Goal: Task Accomplishment & Management: Manage account settings

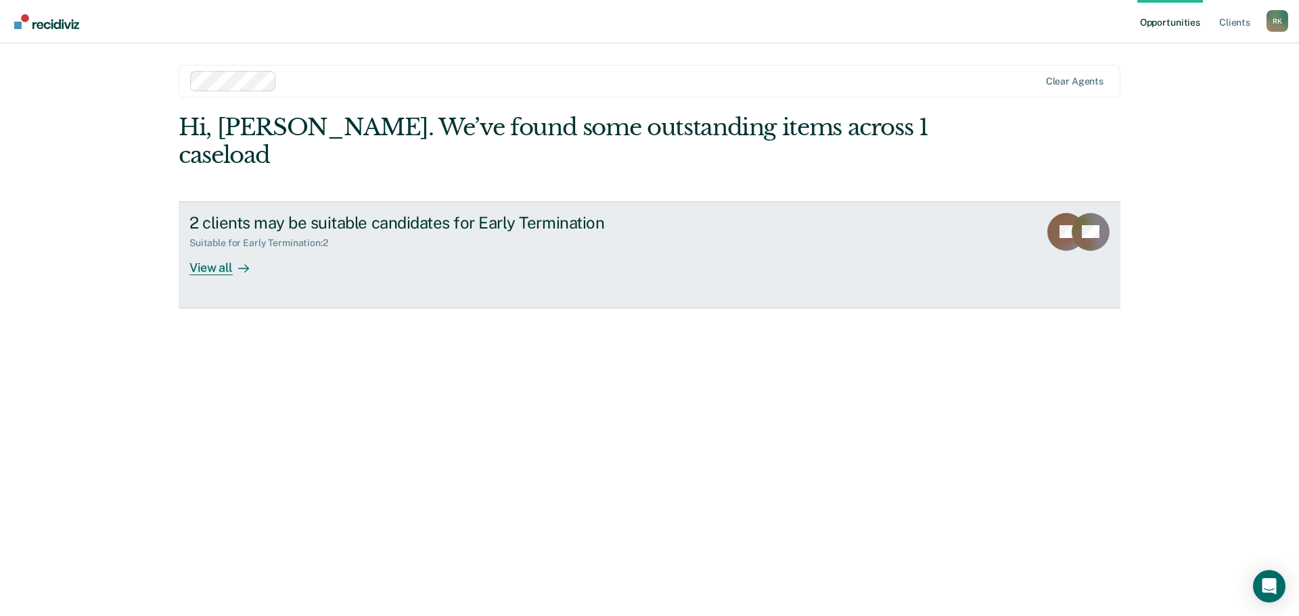
click at [238, 263] on icon at bounding box center [243, 268] width 11 height 11
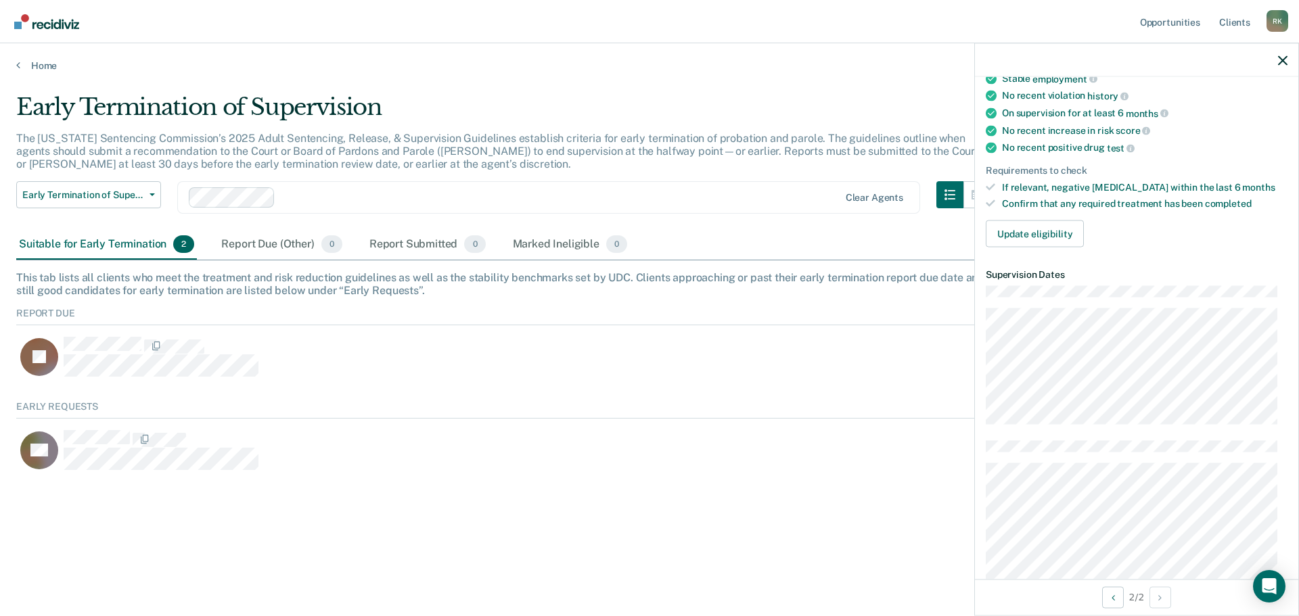
scroll to position [203, 0]
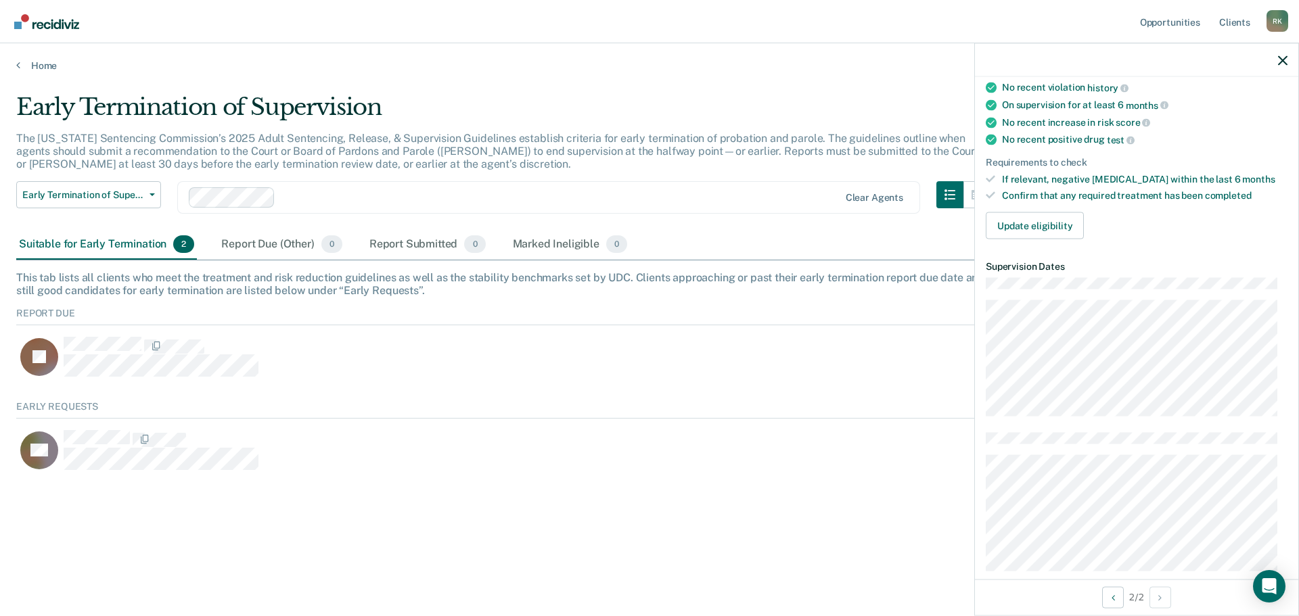
click at [44, 28] on img "Go to Recidiviz Home" at bounding box center [46, 21] width 65 height 15
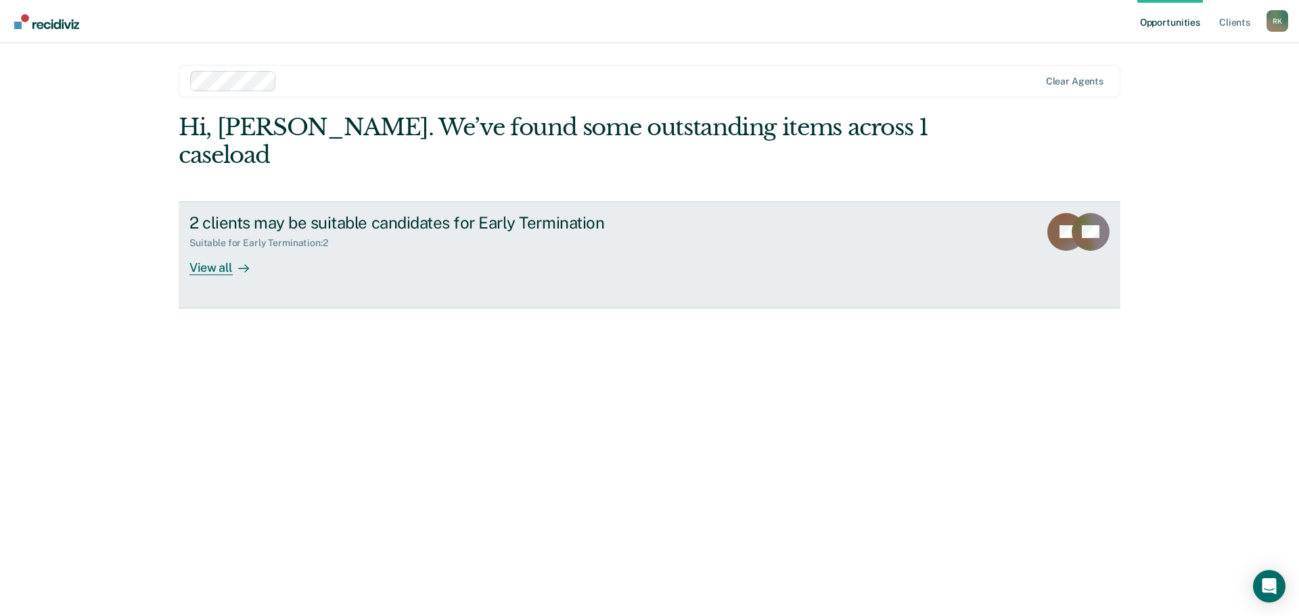
click at [249, 249] on div "View all" at bounding box center [227, 262] width 76 height 26
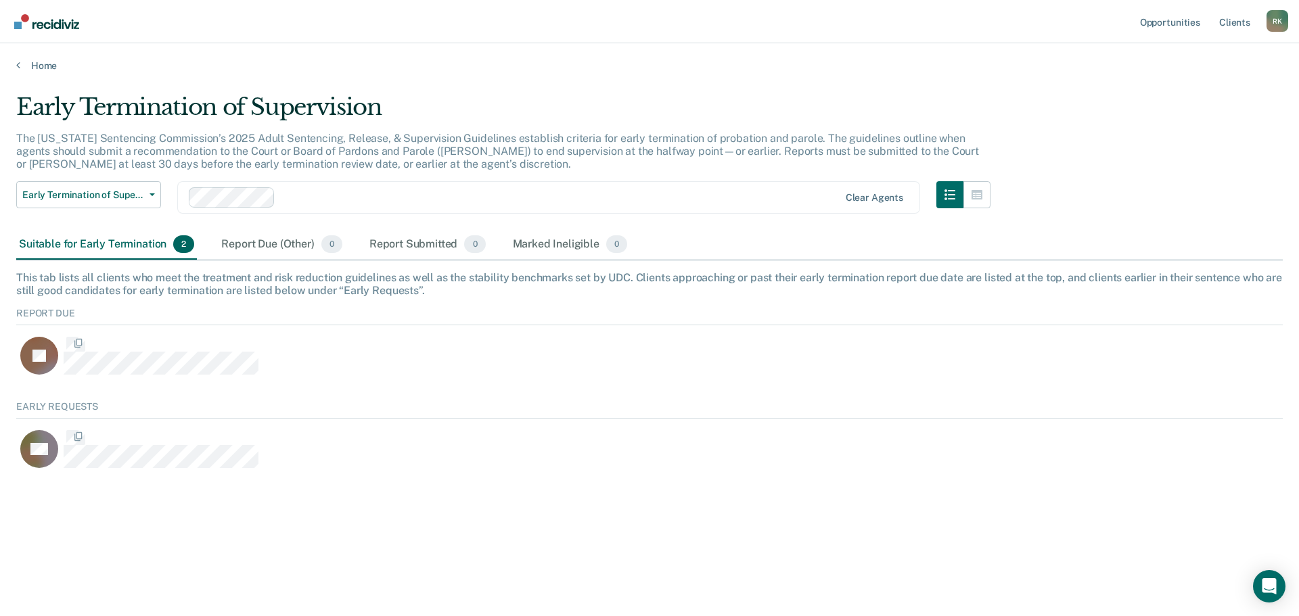
scroll to position [72, 1256]
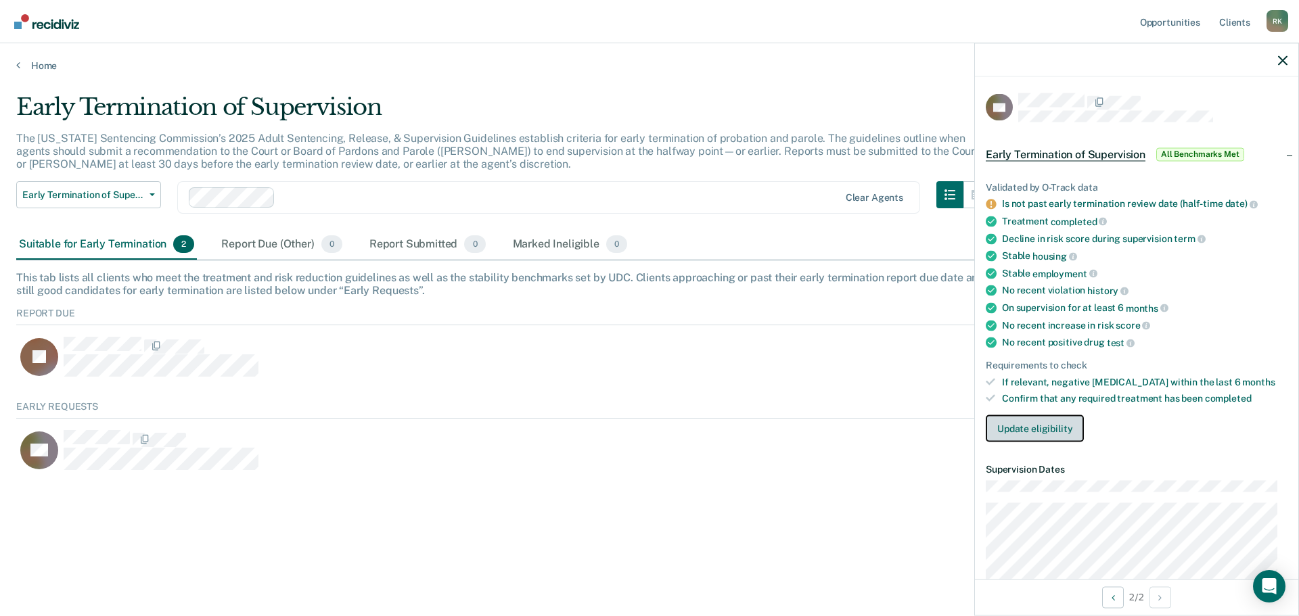
click at [1013, 436] on button "Update eligibility" at bounding box center [1035, 428] width 98 height 27
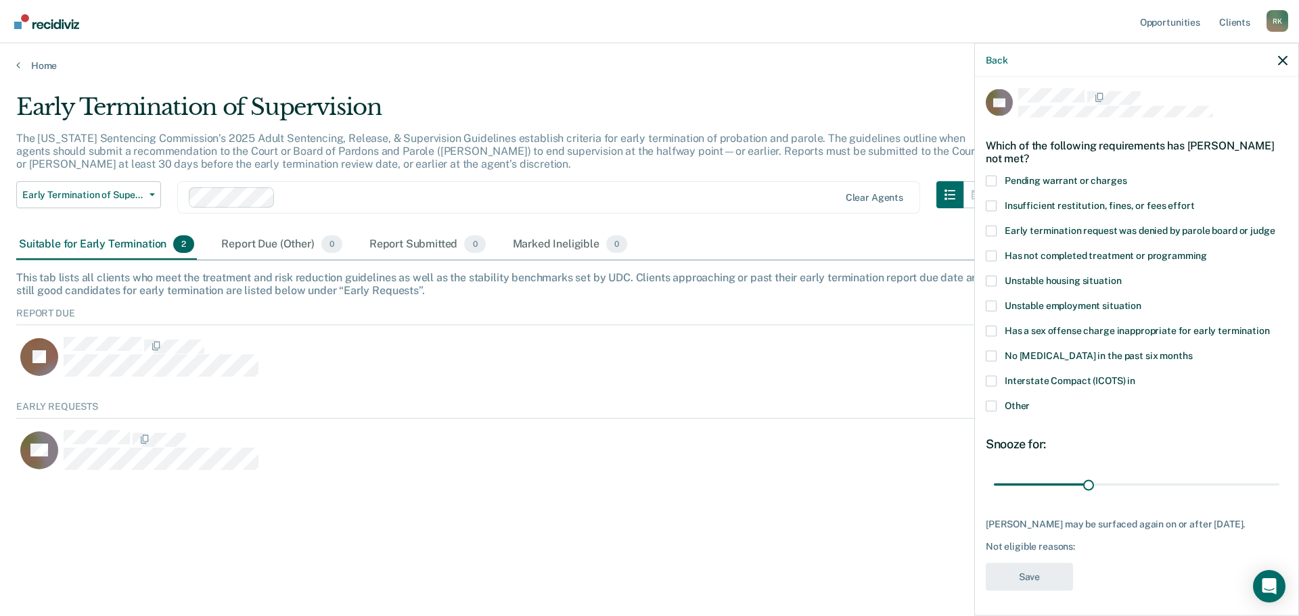
scroll to position [5, 0]
click at [994, 403] on span at bounding box center [991, 405] width 11 height 11
click at [1030, 400] on input "Other" at bounding box center [1030, 400] width 0 height 0
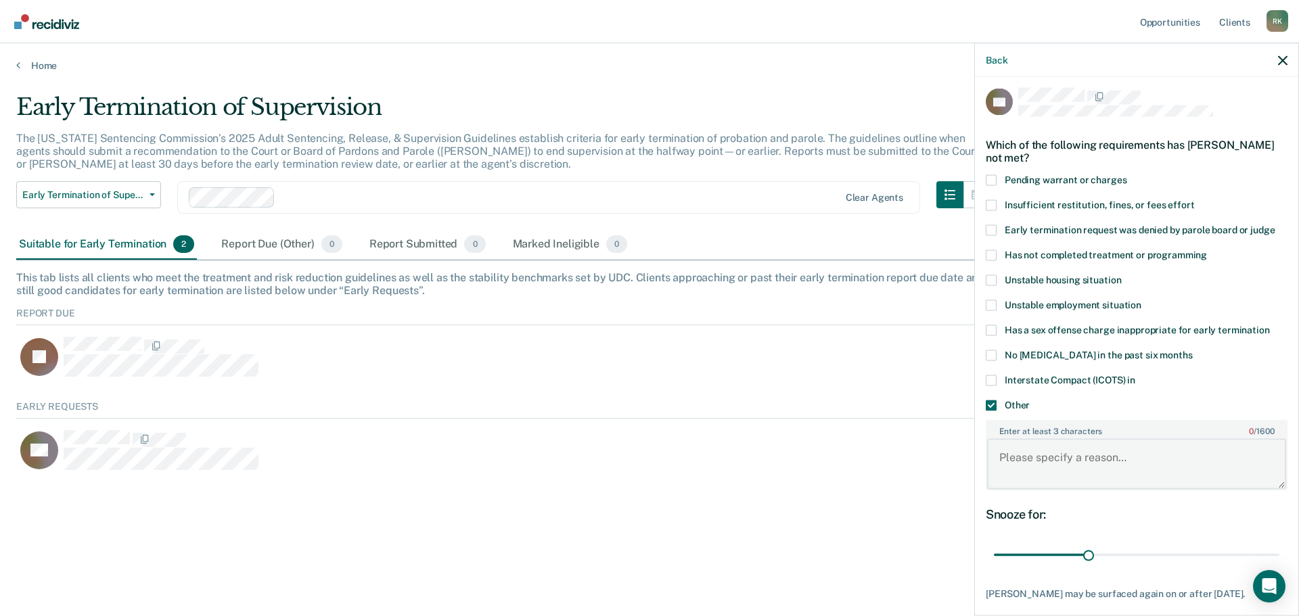
click at [1033, 454] on textarea "Enter at least 3 characters 0 / 1600" at bounding box center [1136, 464] width 299 height 50
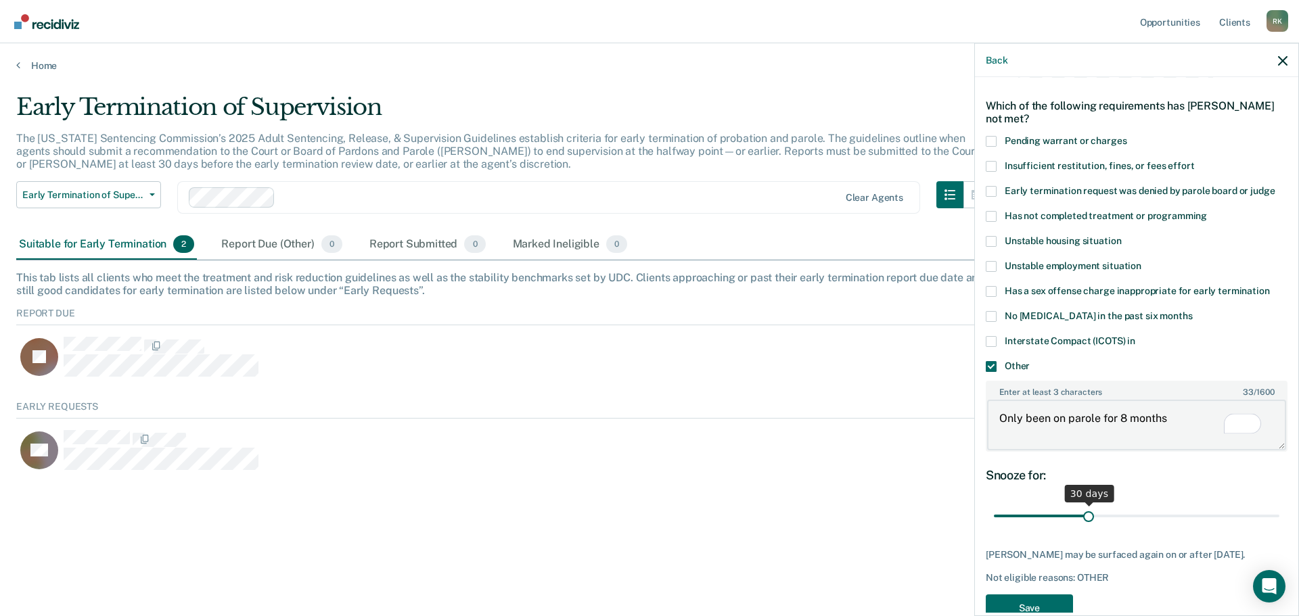
scroll to position [87, 0]
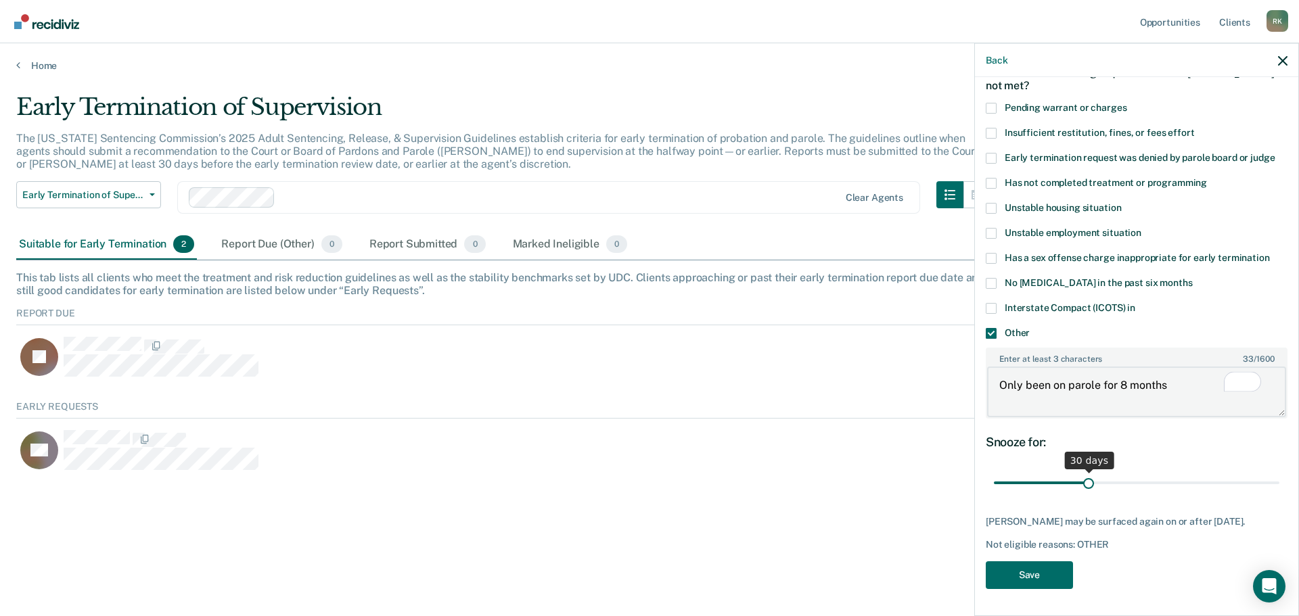
type textarea "Only been on parole for 8 months"
drag, startPoint x: 1087, startPoint y: 475, endPoint x: 1310, endPoint y: 482, distance: 223.4
type input "90"
click at [1279, 482] on input "range" at bounding box center [1136, 483] width 285 height 24
click at [1050, 561] on button "Save" at bounding box center [1029, 575] width 87 height 28
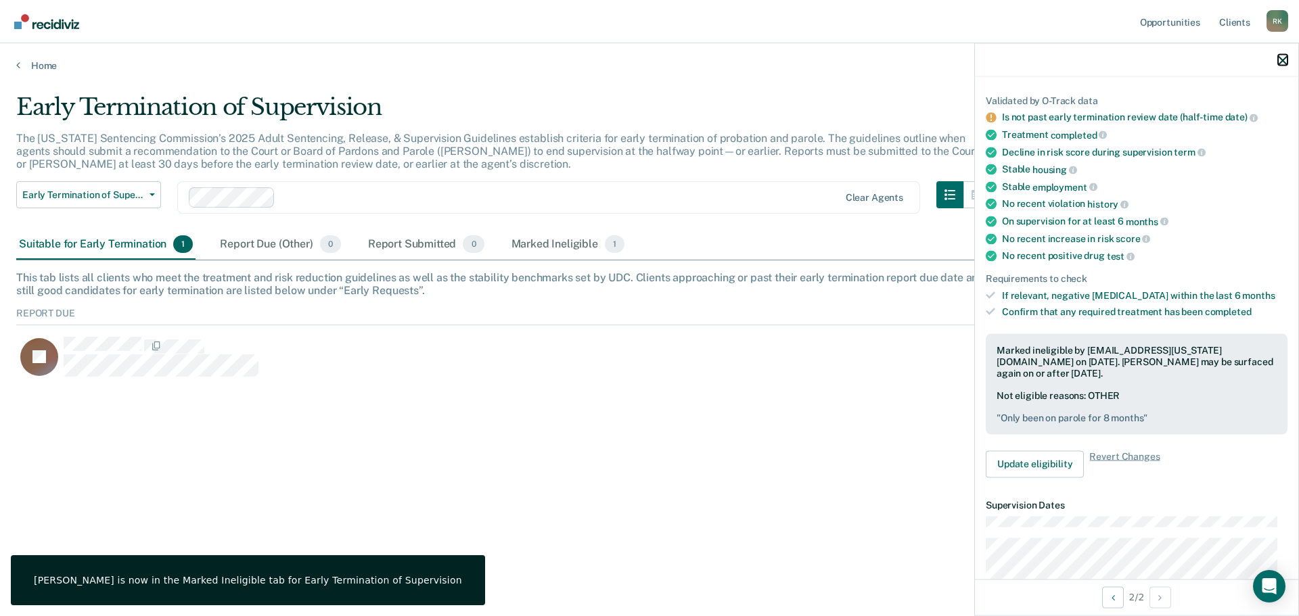
click at [1281, 63] on icon "button" at bounding box center [1282, 59] width 9 height 9
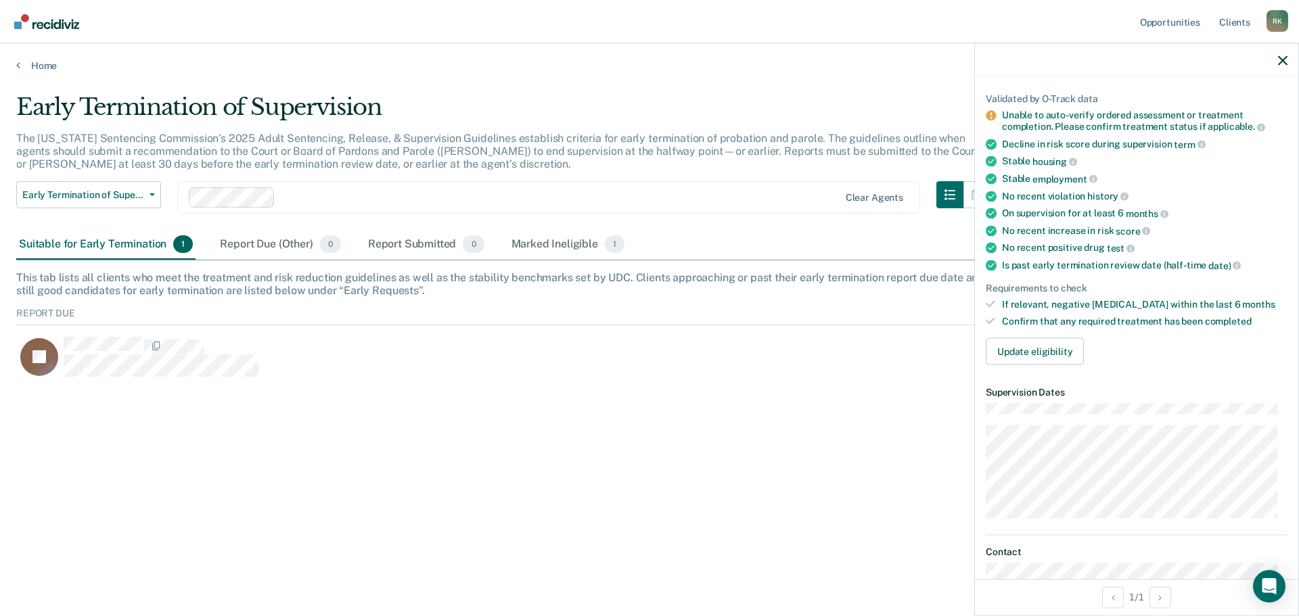
scroll to position [68, 0]
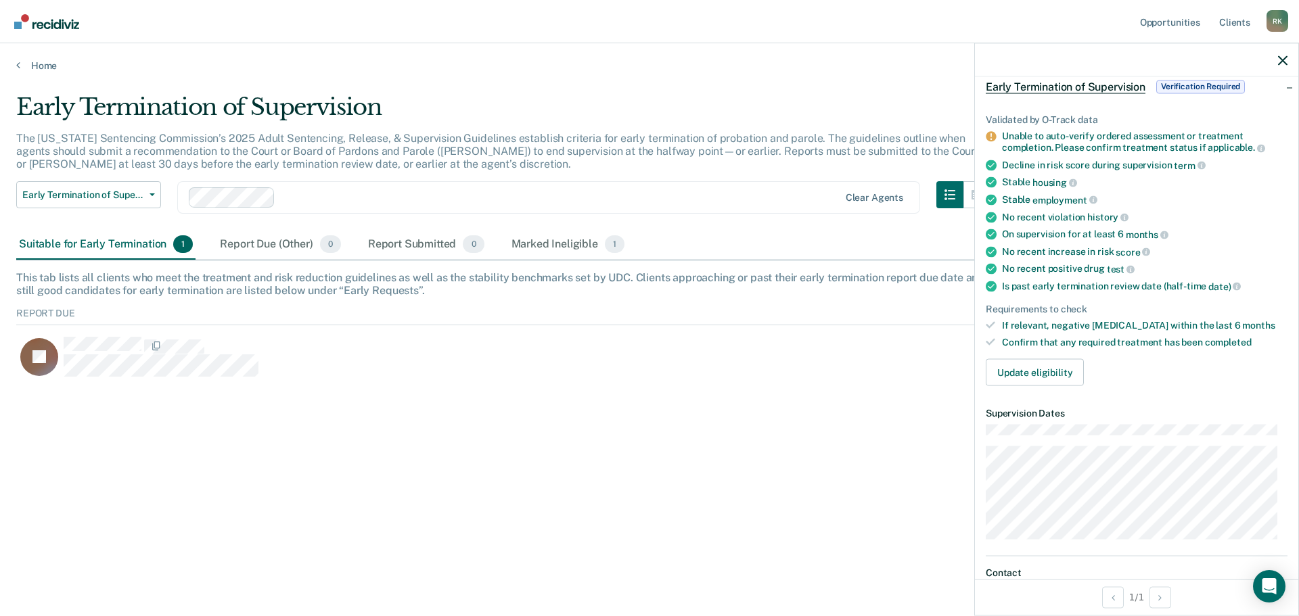
click at [1049, 143] on div "Unable to auto-verify ordered assessment or treatment completion. Please confir…" at bounding box center [1144, 142] width 285 height 23
click at [1036, 369] on button "Update eligibility" at bounding box center [1035, 372] width 98 height 27
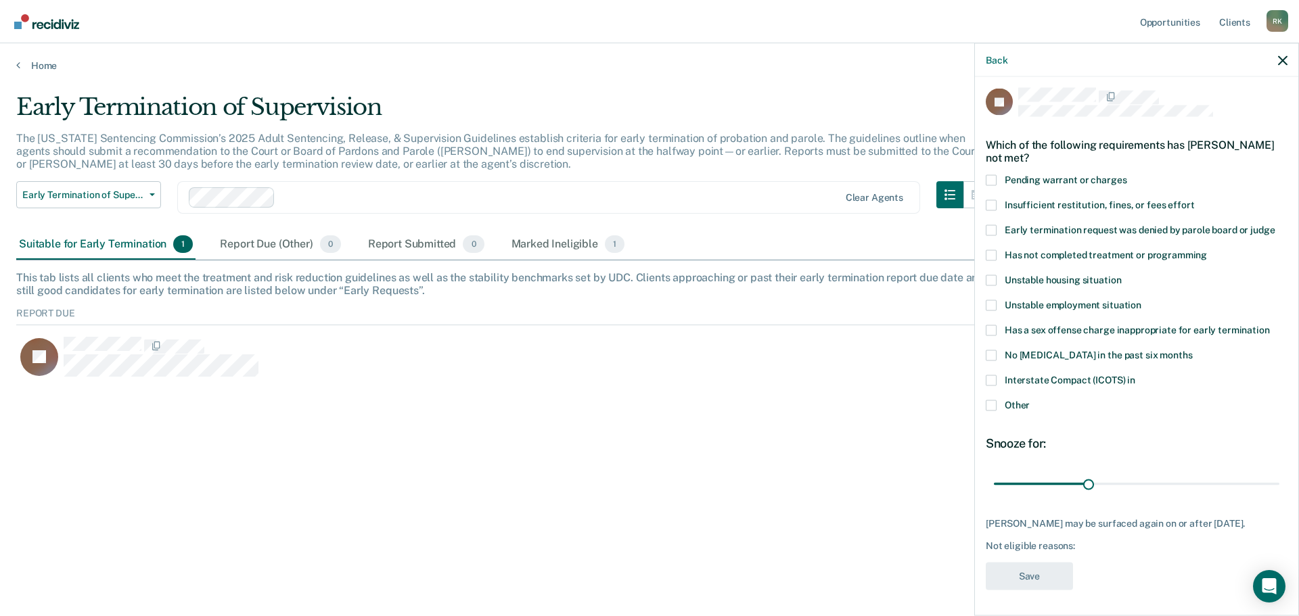
click at [921, 449] on div "Early Termination of Supervision The [US_STATE] Sentencing Commission’s 2025 Ad…" at bounding box center [649, 303] width 1266 height 421
click at [1275, 62] on div "Back" at bounding box center [1136, 60] width 323 height 34
click at [1281, 61] on icon "button" at bounding box center [1282, 59] width 9 height 9
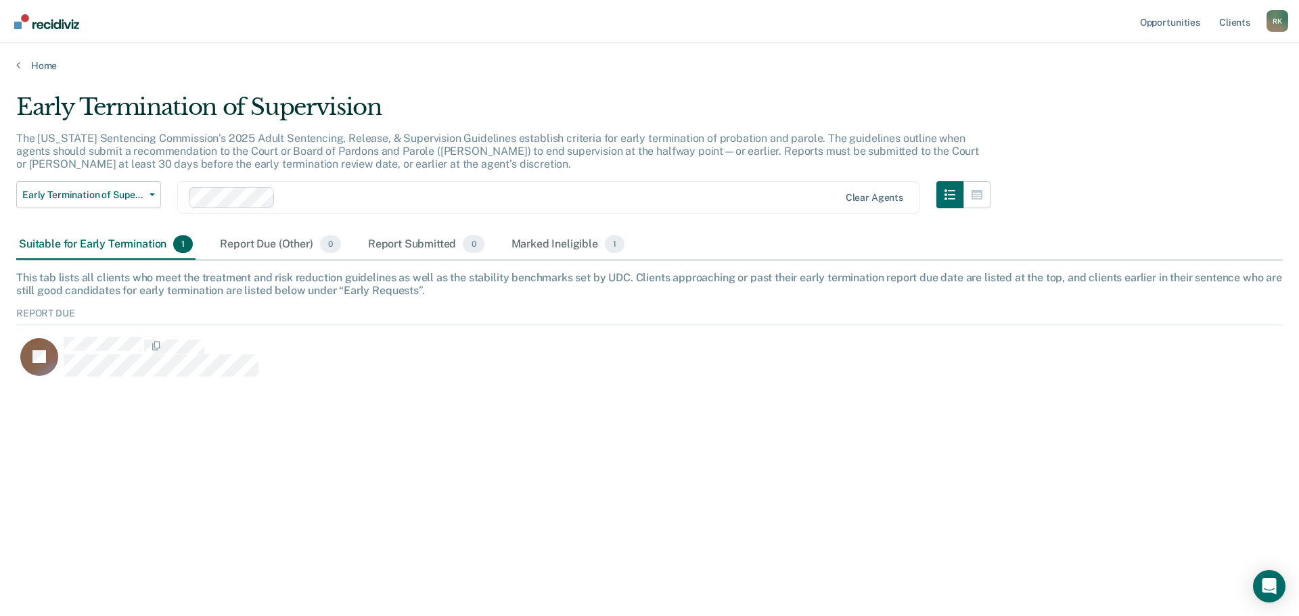
click at [920, 292] on div "This tab lists all clients who meet the treatment and risk reduction guidelines…" at bounding box center [649, 284] width 1266 height 26
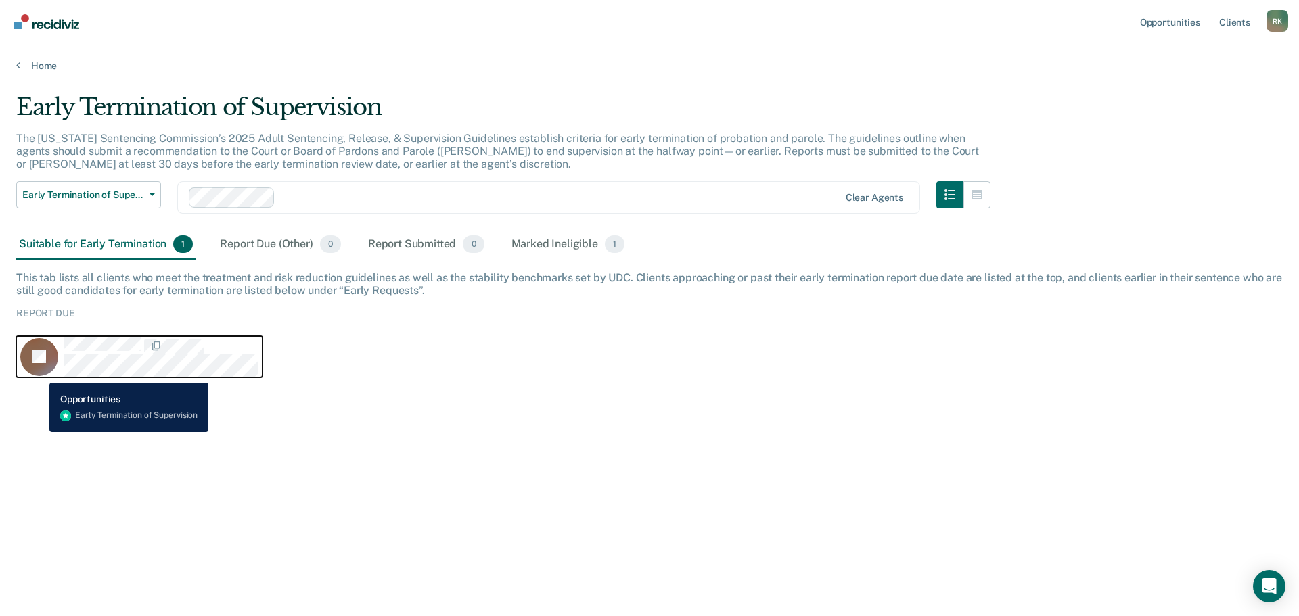
click at [39, 373] on icon "CaseloadOpportunityCell-192236" at bounding box center [49, 369] width 49 height 52
